Goal: Task Accomplishment & Management: Manage account settings

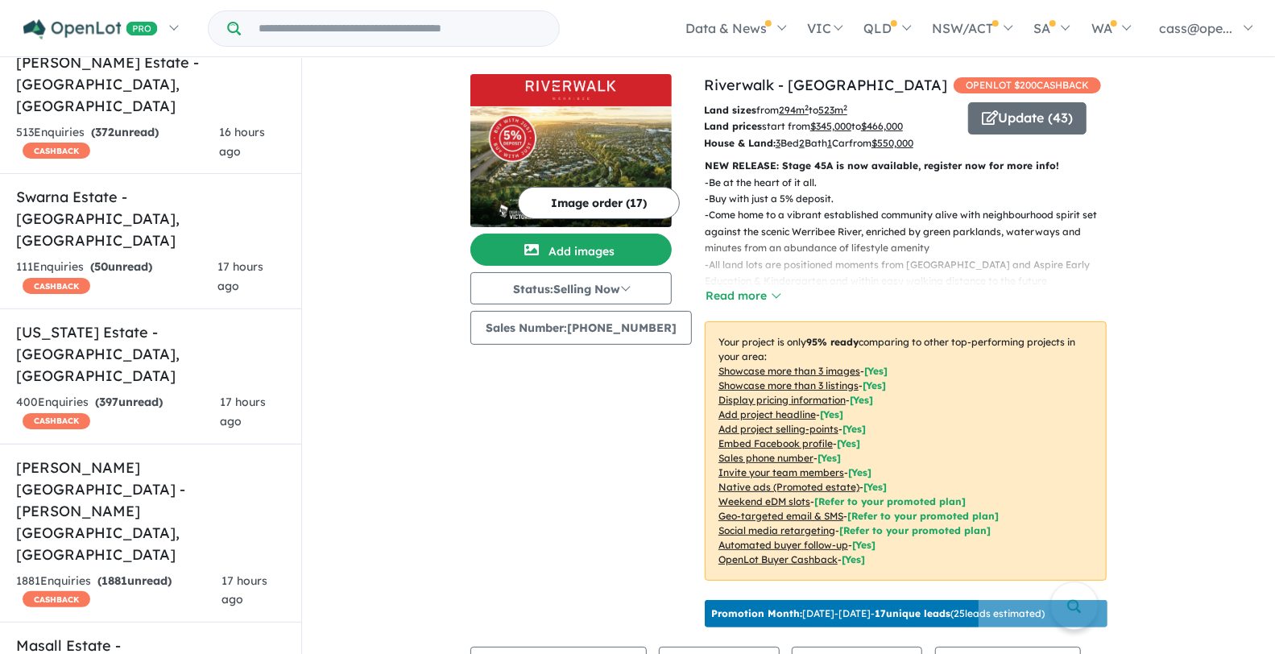
scroll to position [848, 0]
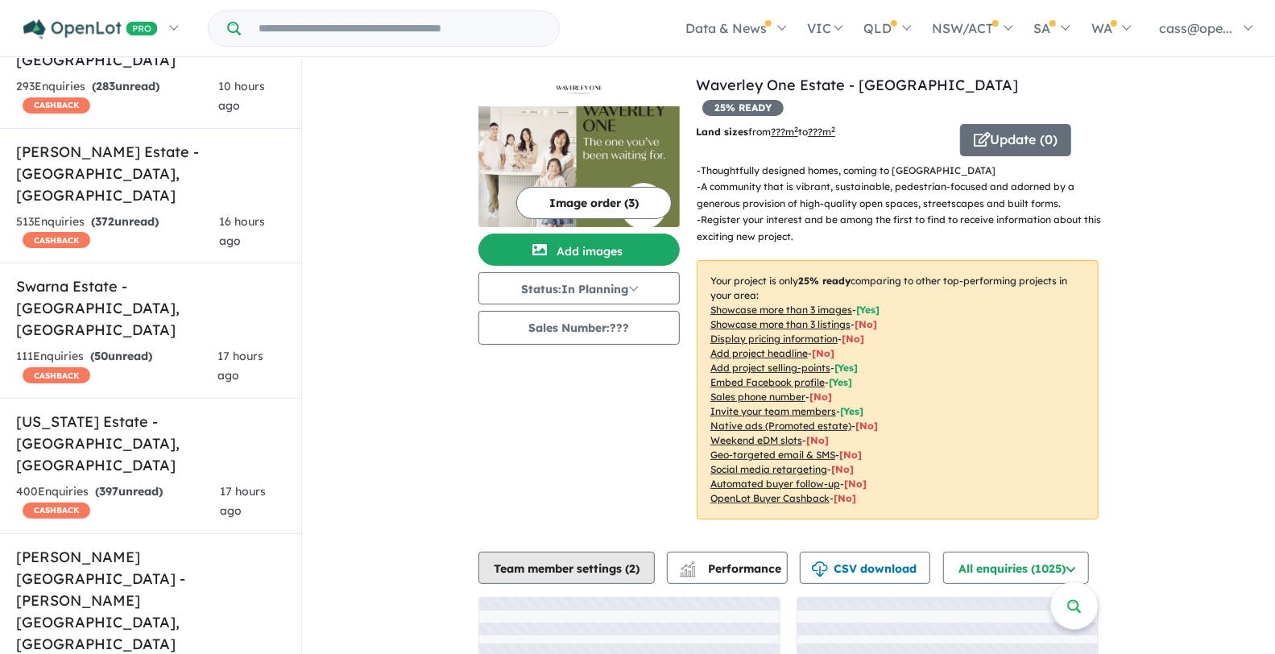
click at [632, 561] on span "2" at bounding box center [632, 568] width 6 height 15
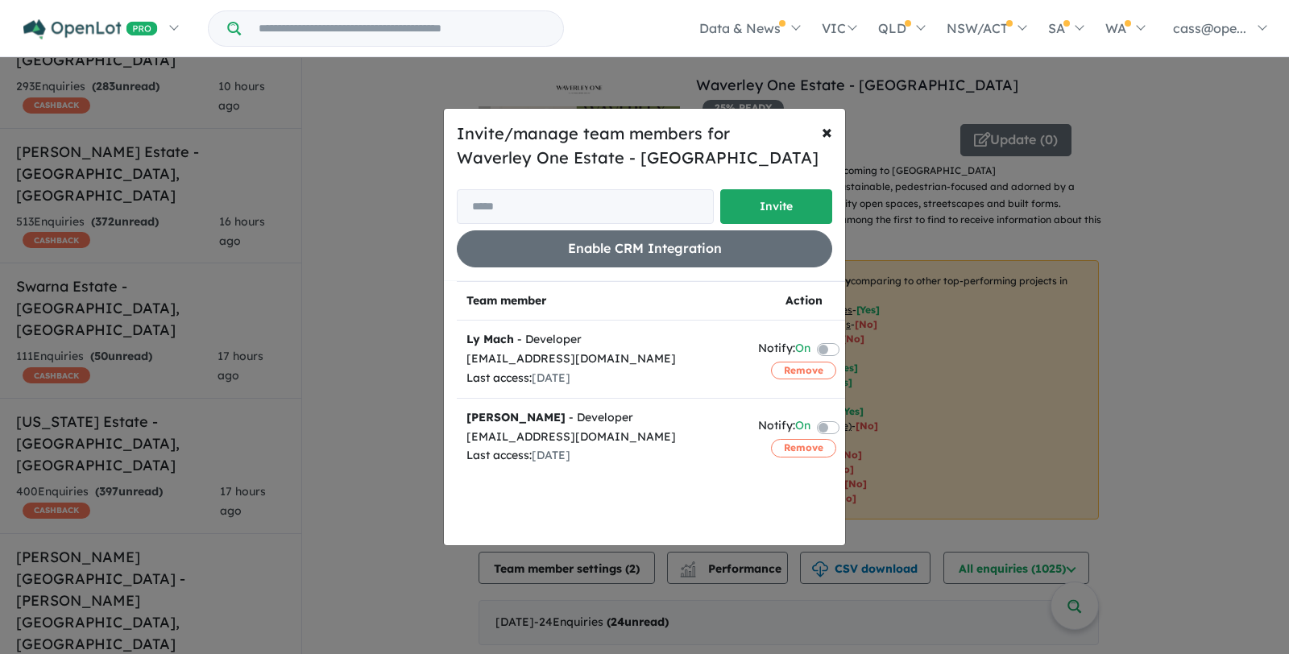
click at [846, 427] on label at bounding box center [847, 425] width 3 height 19
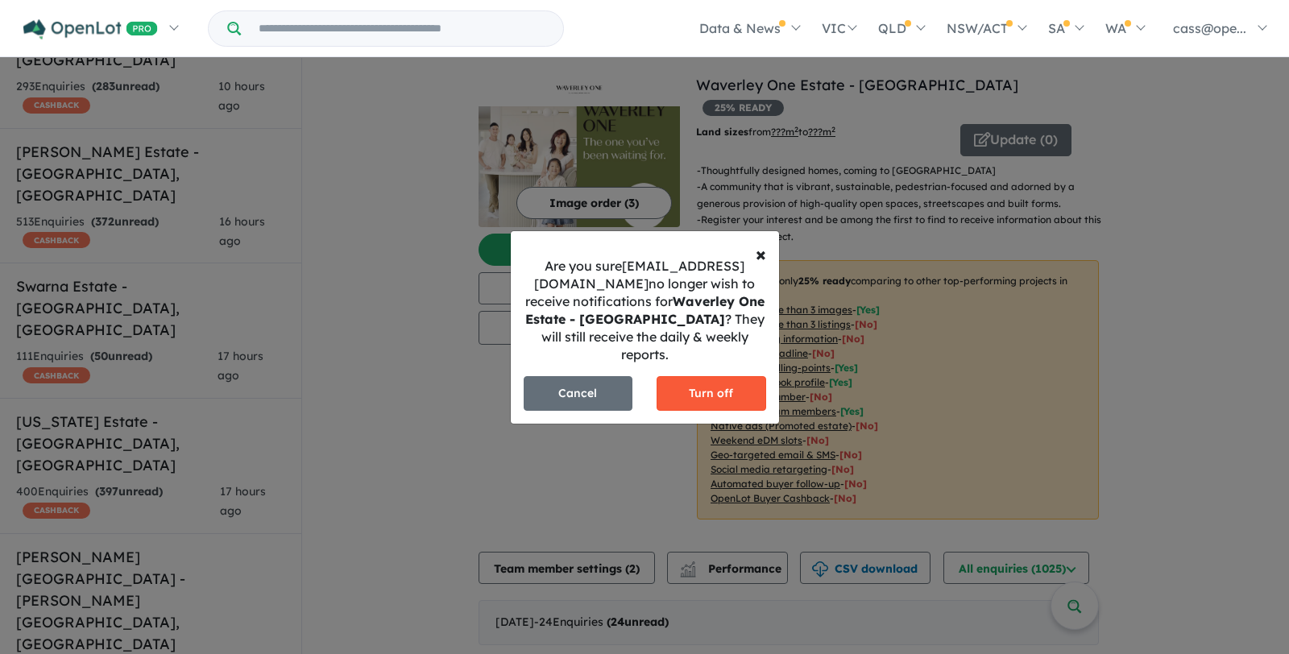
click at [727, 395] on button "Turn off" at bounding box center [712, 393] width 110 height 35
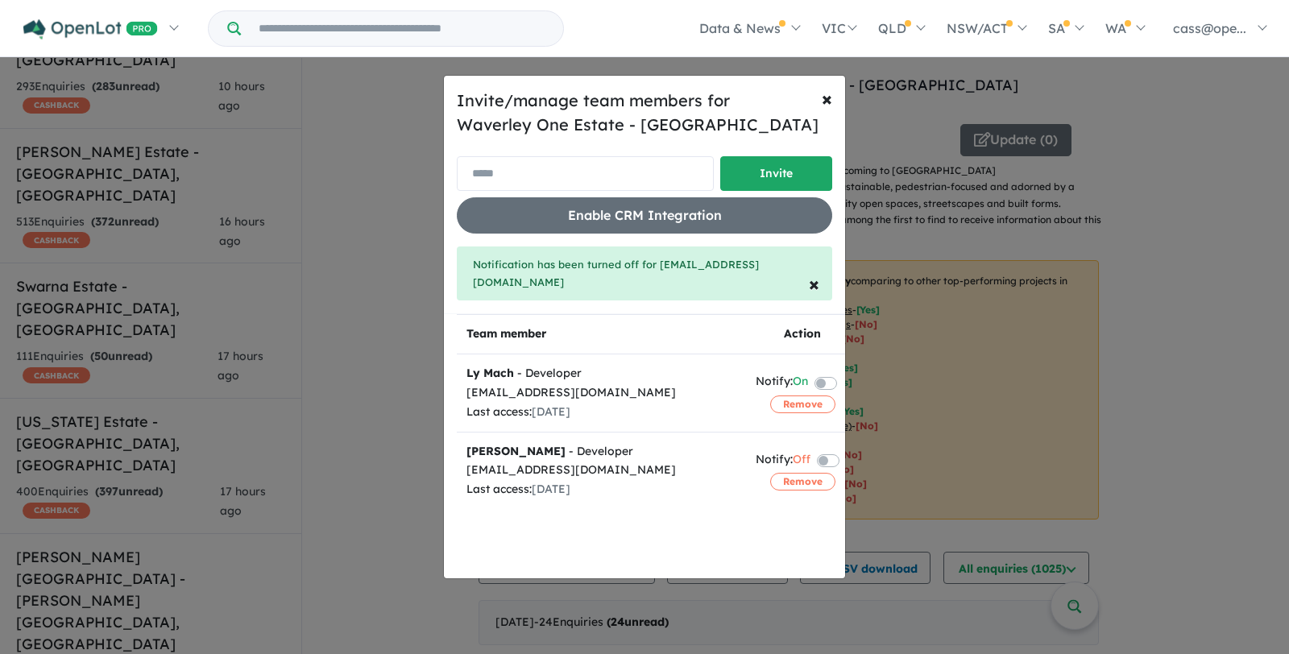
click at [608, 172] on input "email" at bounding box center [585, 173] width 257 height 35
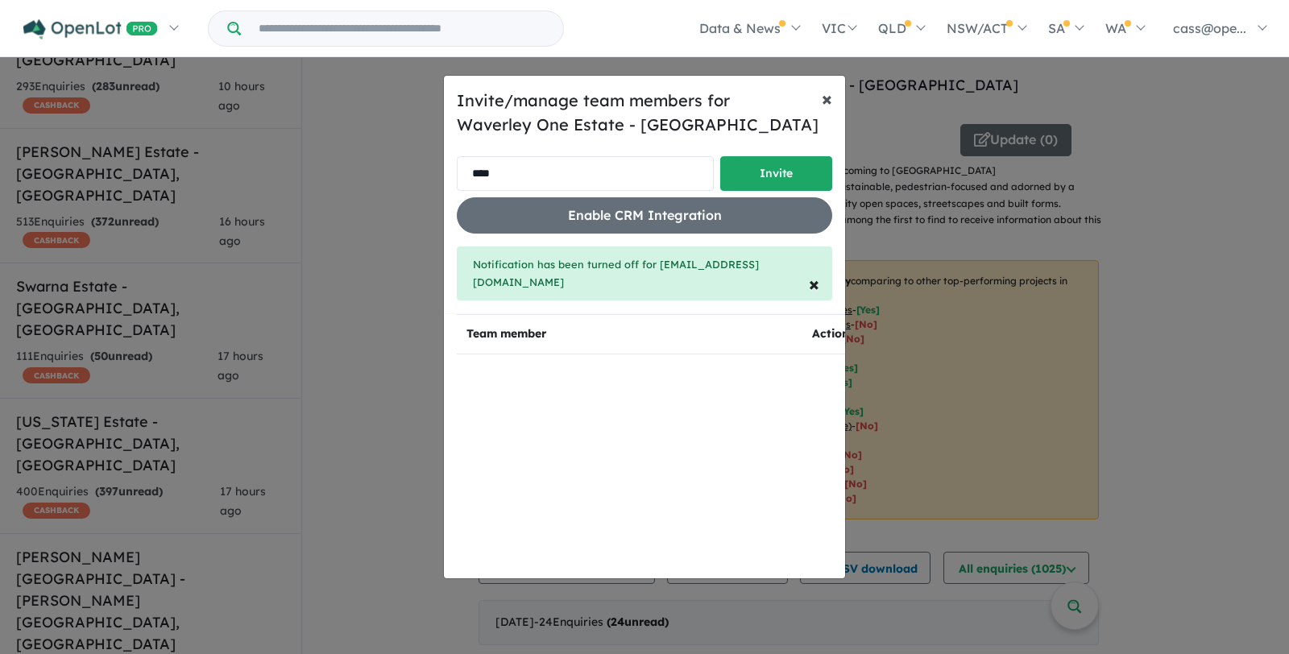
type input "****"
click at [822, 110] on span "×" at bounding box center [827, 98] width 10 height 24
